Goal: Information Seeking & Learning: Find specific fact

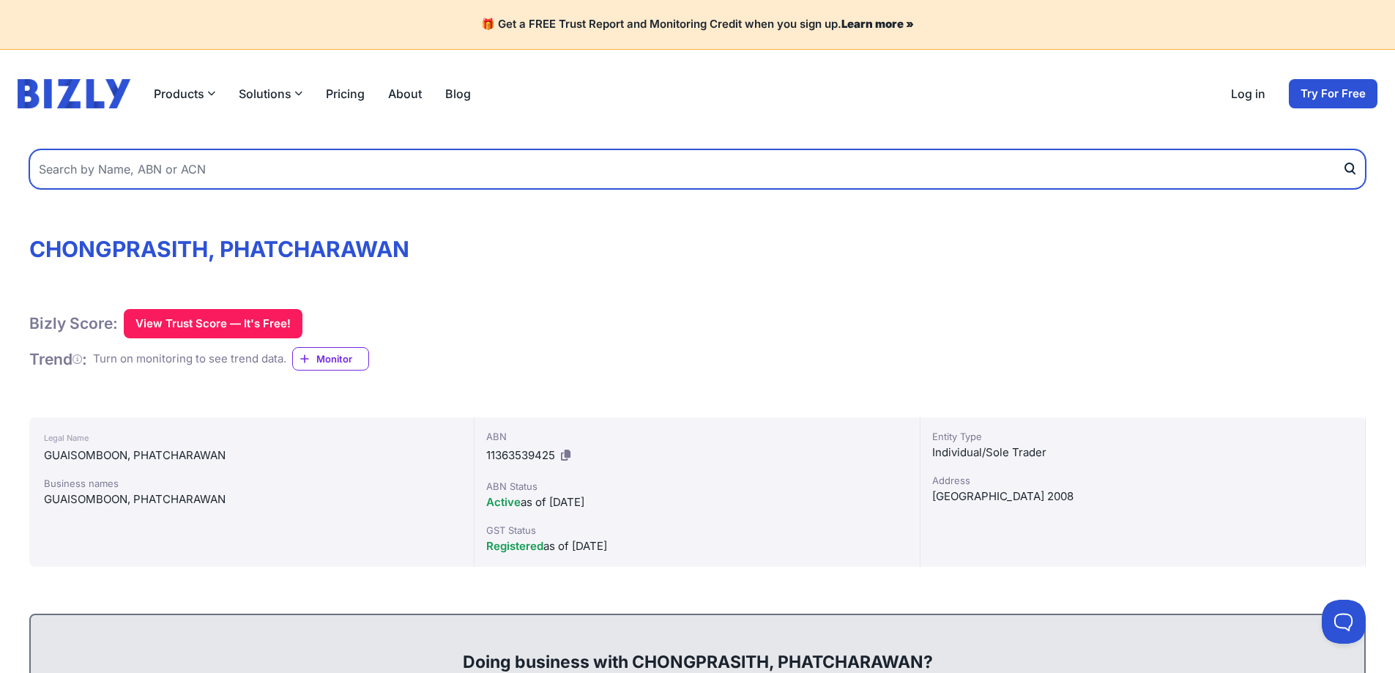
click at [227, 163] on input "text" at bounding box center [697, 169] width 1336 height 40
type input "phatcharawan guaisomboon"
click at [1342, 149] on button "submit" at bounding box center [1353, 169] width 23 height 40
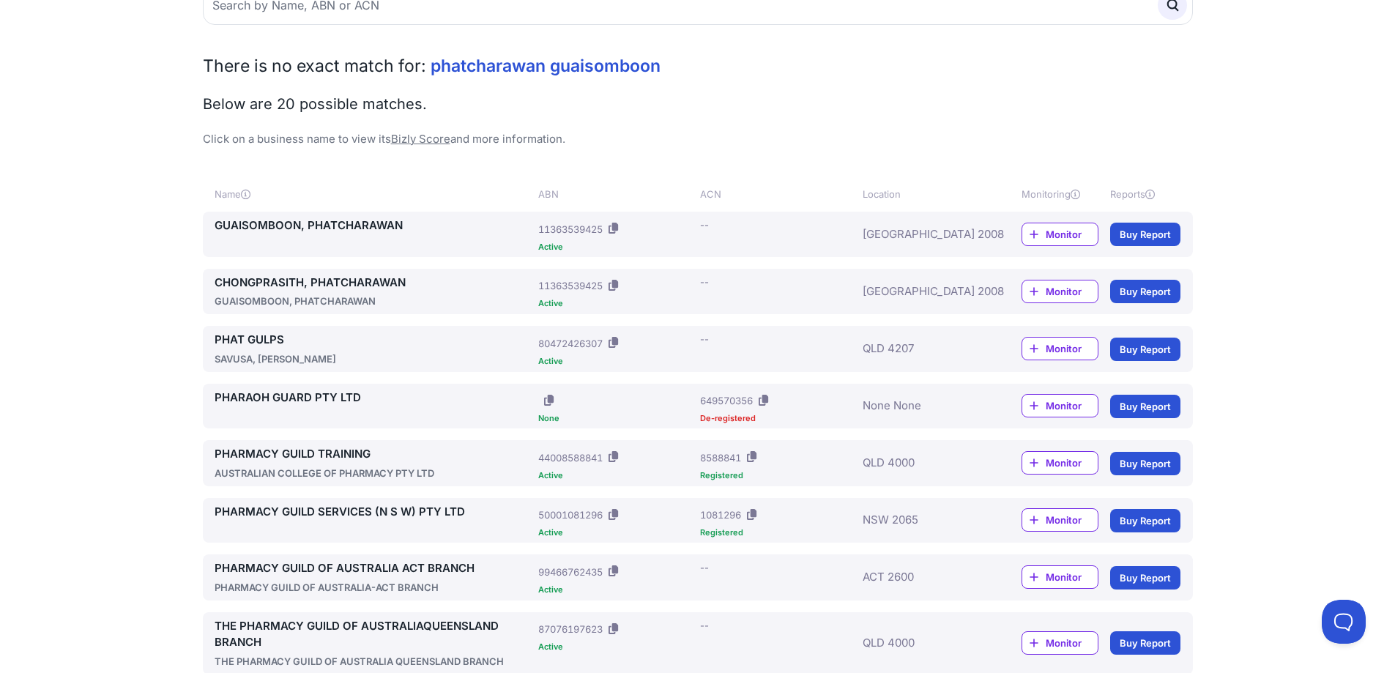
scroll to position [146, 0]
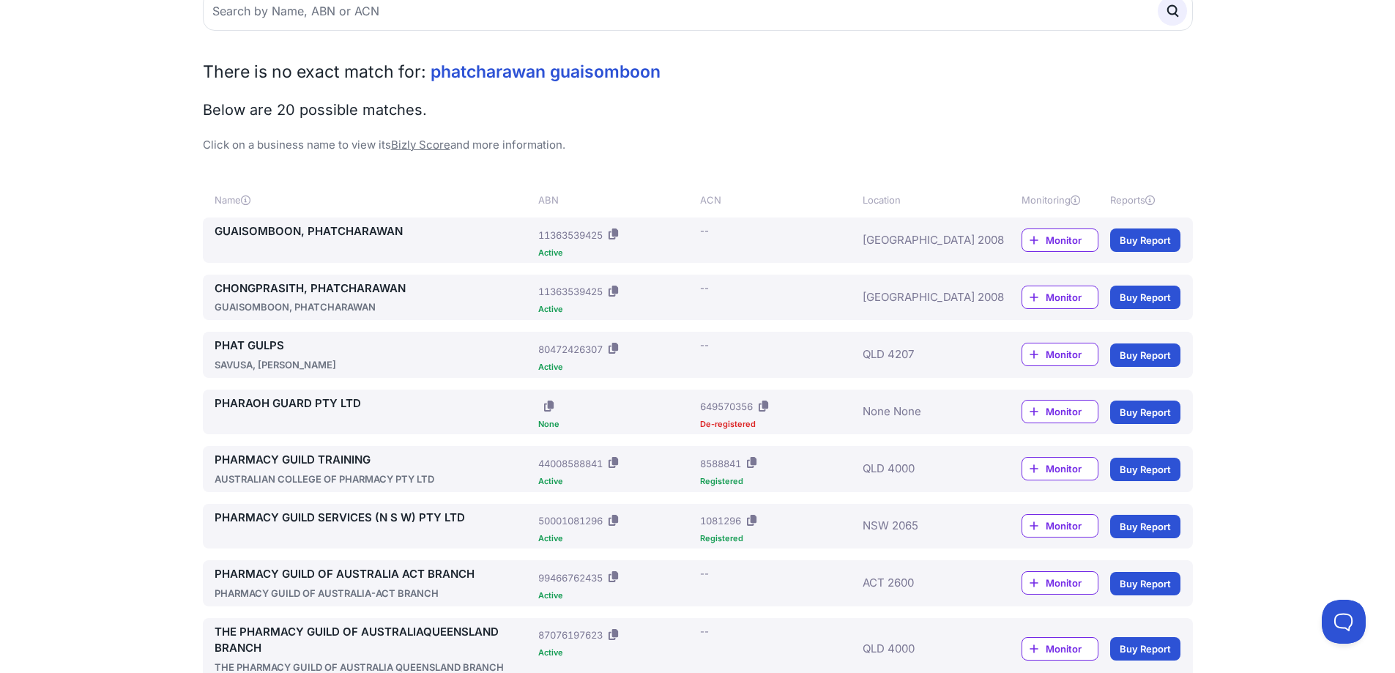
click at [319, 293] on link "CHONGPRASITH, PHATCHARAWAN" at bounding box center [374, 288] width 319 height 17
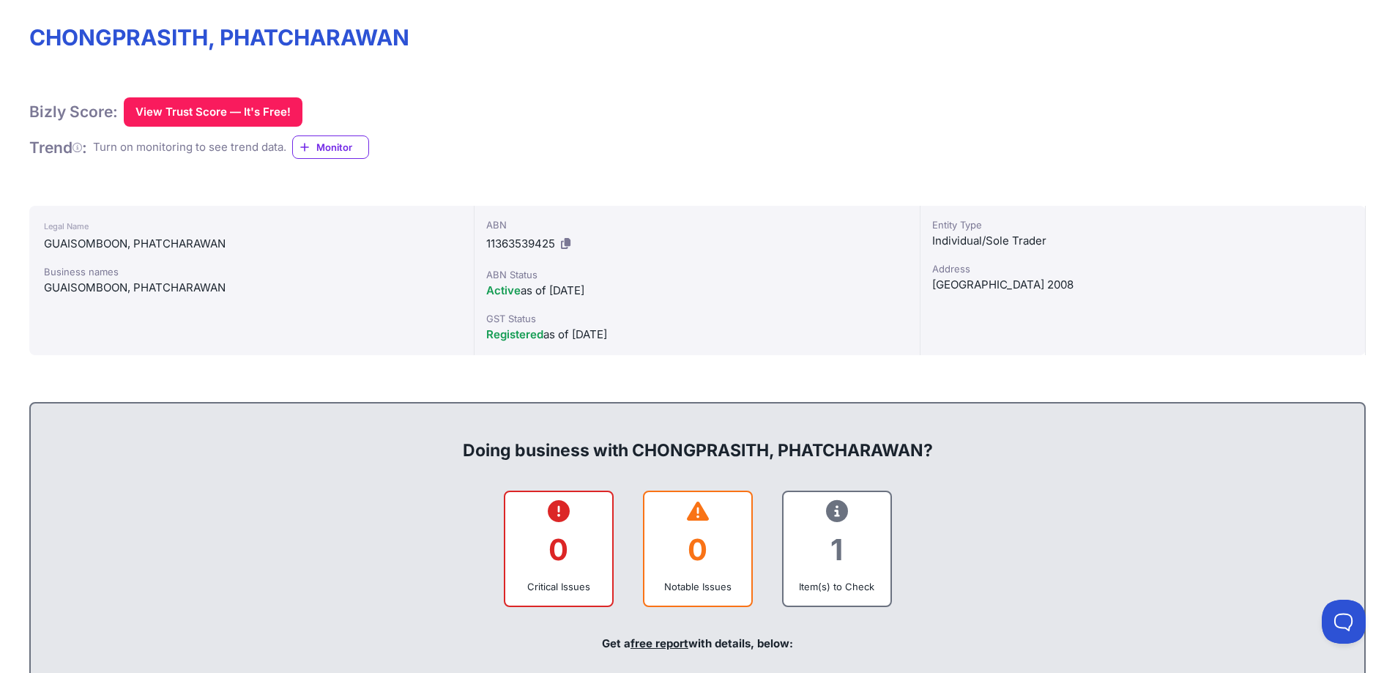
scroll to position [146, 0]
